Goal: Information Seeking & Learning: Learn about a topic

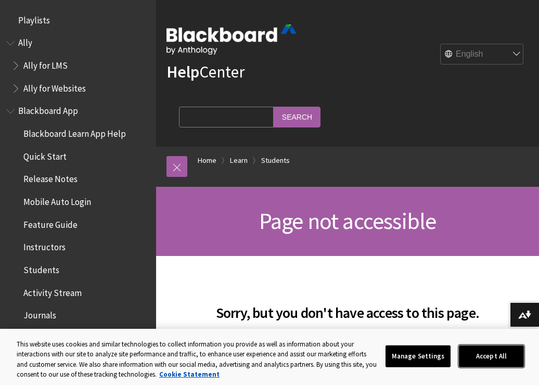
click at [484, 357] on button "Accept All" at bounding box center [491, 357] width 65 height 22
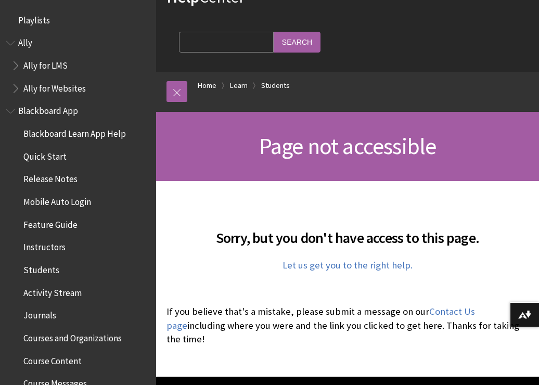
scroll to position [76, 0]
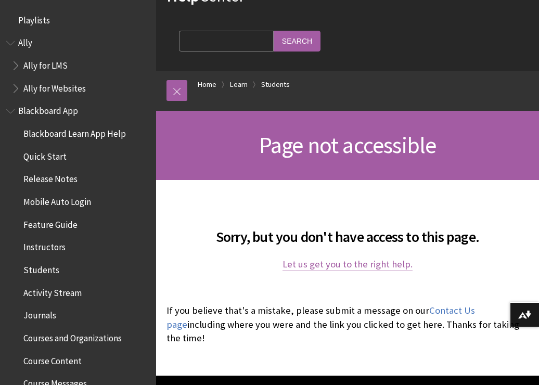
click at [359, 267] on link "Let us get you to the right help." at bounding box center [348, 264] width 130 height 12
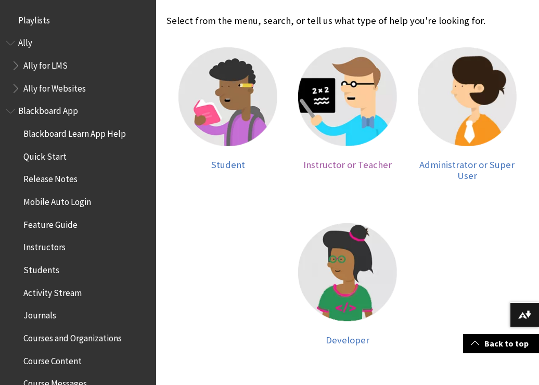
scroll to position [266, 0]
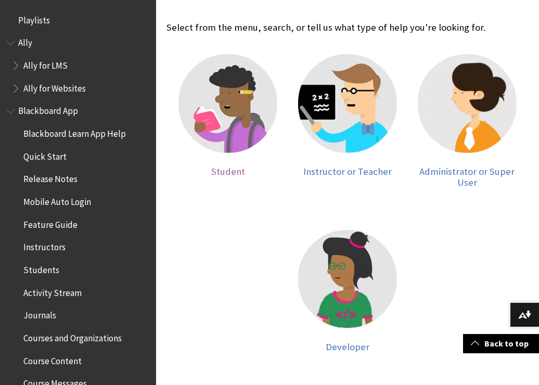
click at [225, 100] on img at bounding box center [228, 103] width 99 height 99
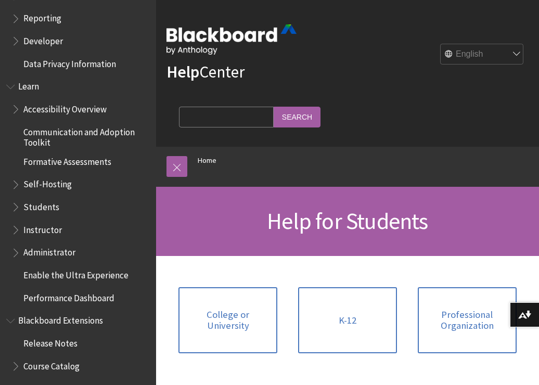
scroll to position [818, 0]
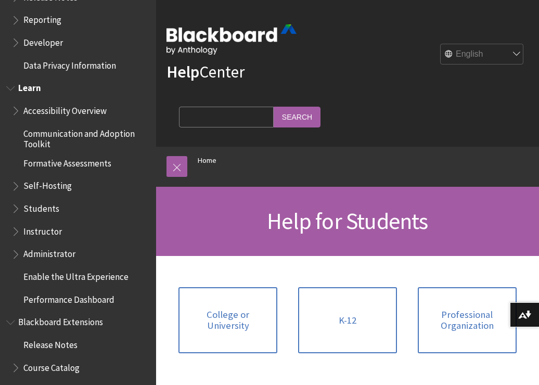
click at [100, 252] on span "Administrator" at bounding box center [80, 255] width 138 height 18
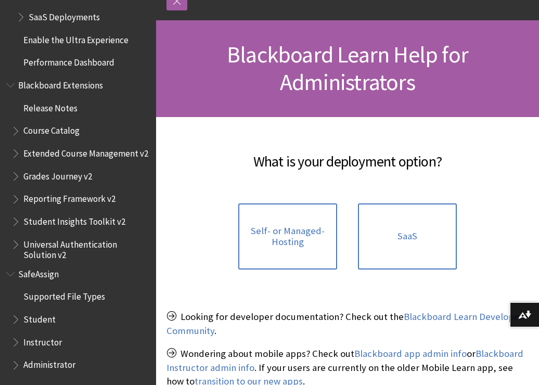
scroll to position [178, 0]
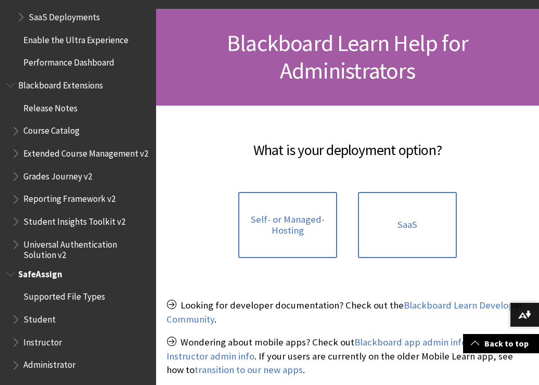
click at [38, 321] on span "Student" at bounding box center [39, 318] width 32 height 14
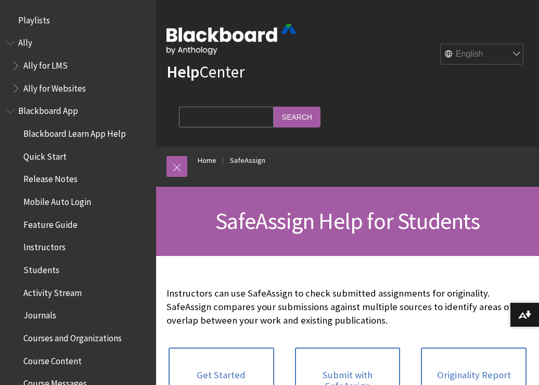
scroll to position [1199, 0]
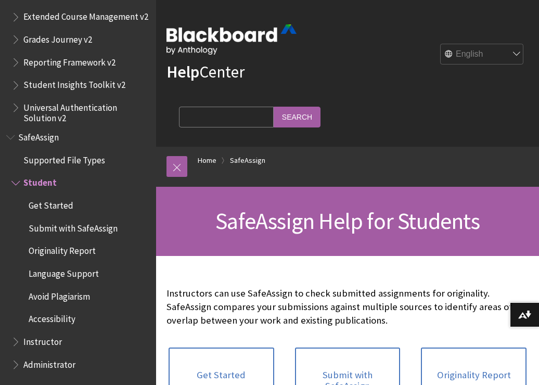
click at [38, 321] on span "Accessibility" at bounding box center [52, 318] width 47 height 14
click at [38, 321] on span "Accessibility" at bounding box center [54, 318] width 51 height 14
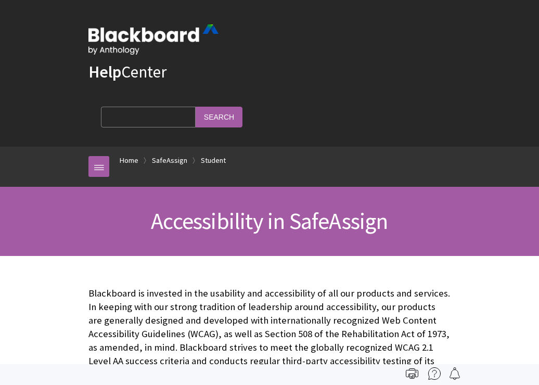
scroll to position [1199, 0]
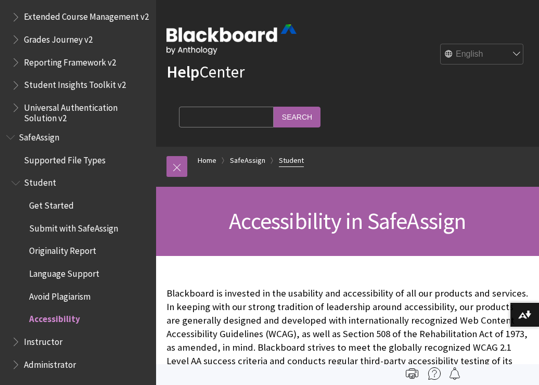
click at [286, 162] on link "Student" at bounding box center [291, 160] width 25 height 13
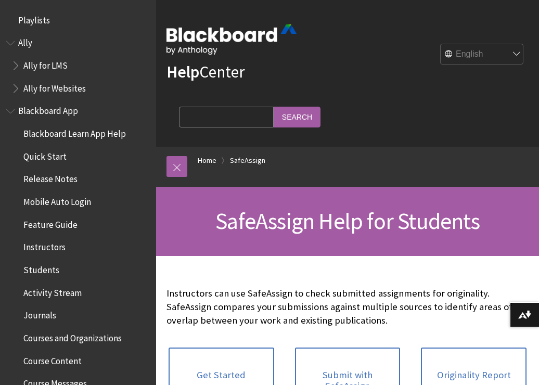
scroll to position [1199, 0]
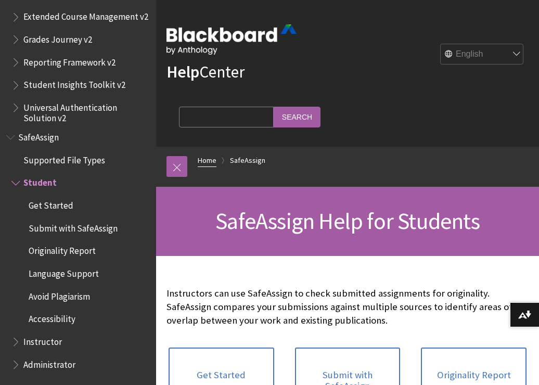
click at [211, 161] on link "Home" at bounding box center [207, 160] width 19 height 13
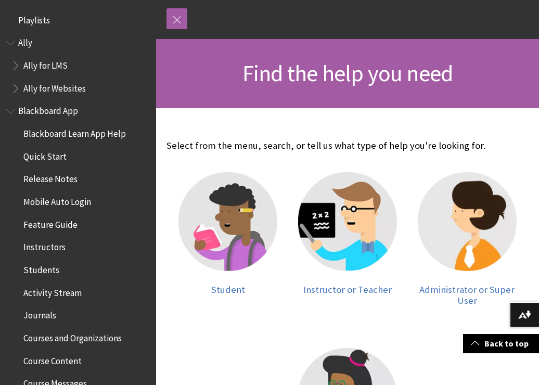
scroll to position [157, 0]
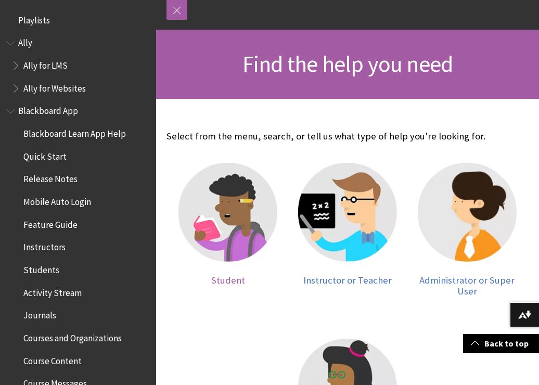
click at [227, 218] on img at bounding box center [228, 212] width 99 height 99
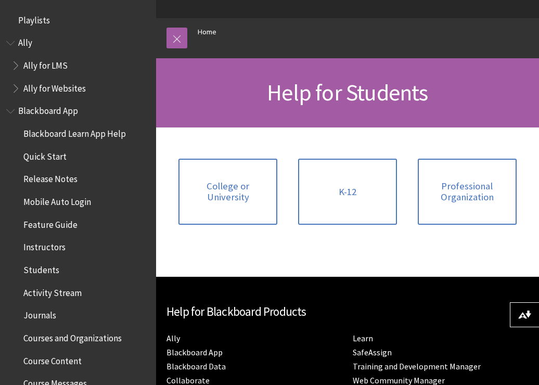
scroll to position [133, 0]
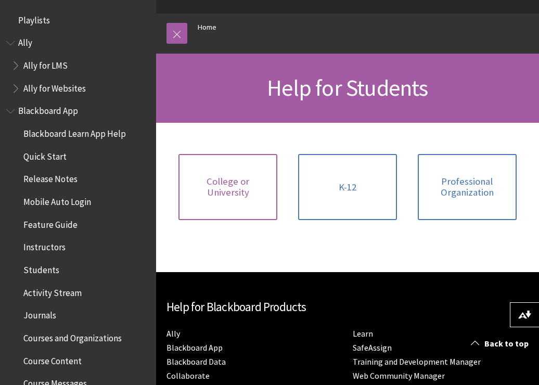
click at [223, 187] on span "College or University" at bounding box center [228, 187] width 86 height 22
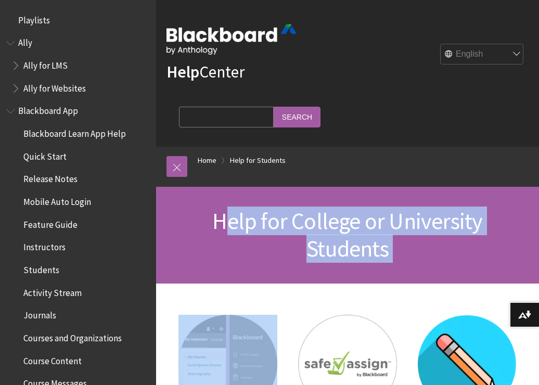
drag, startPoint x: 0, startPoint y: 0, endPoint x: 338, endPoint y: 294, distance: 447.9
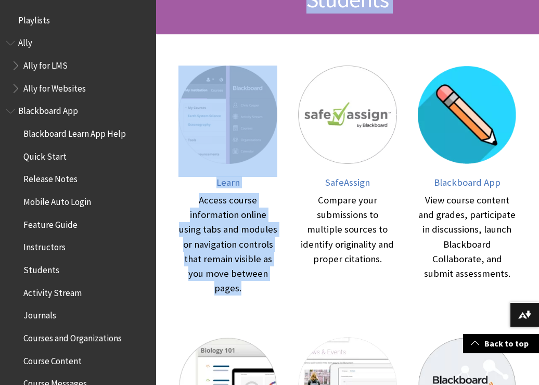
scroll to position [253, 0]
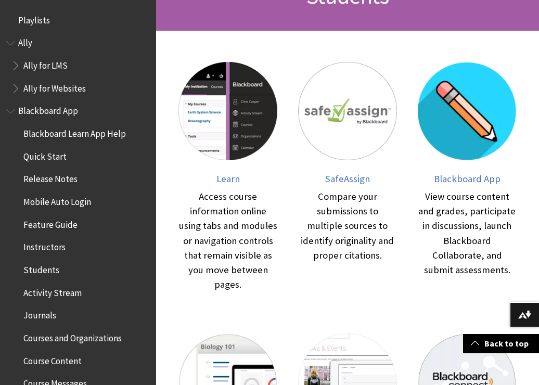
click at [323, 294] on div "SafeAssign Compare your submissions to multiple sources to identify originality…" at bounding box center [348, 177] width 120 height 251
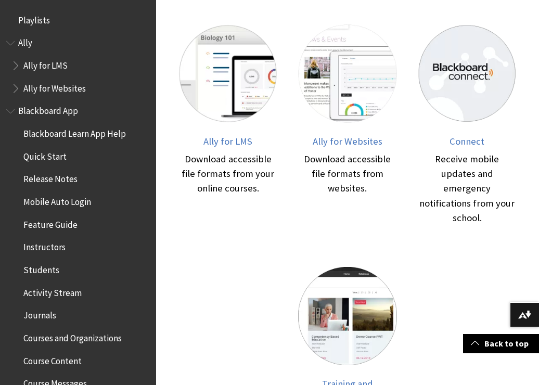
scroll to position [556, 0]
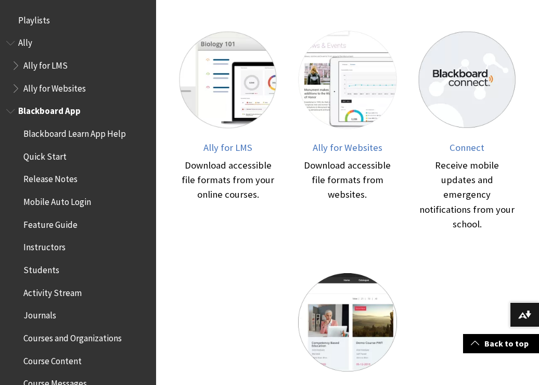
click at [67, 134] on span "Blackboard Learn App Help" at bounding box center [74, 132] width 103 height 14
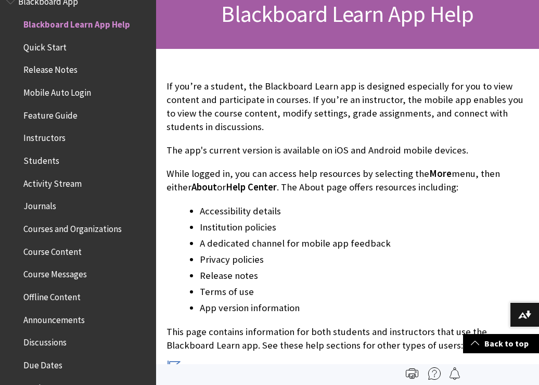
scroll to position [206, 0]
